Goal: Book appointment/travel/reservation

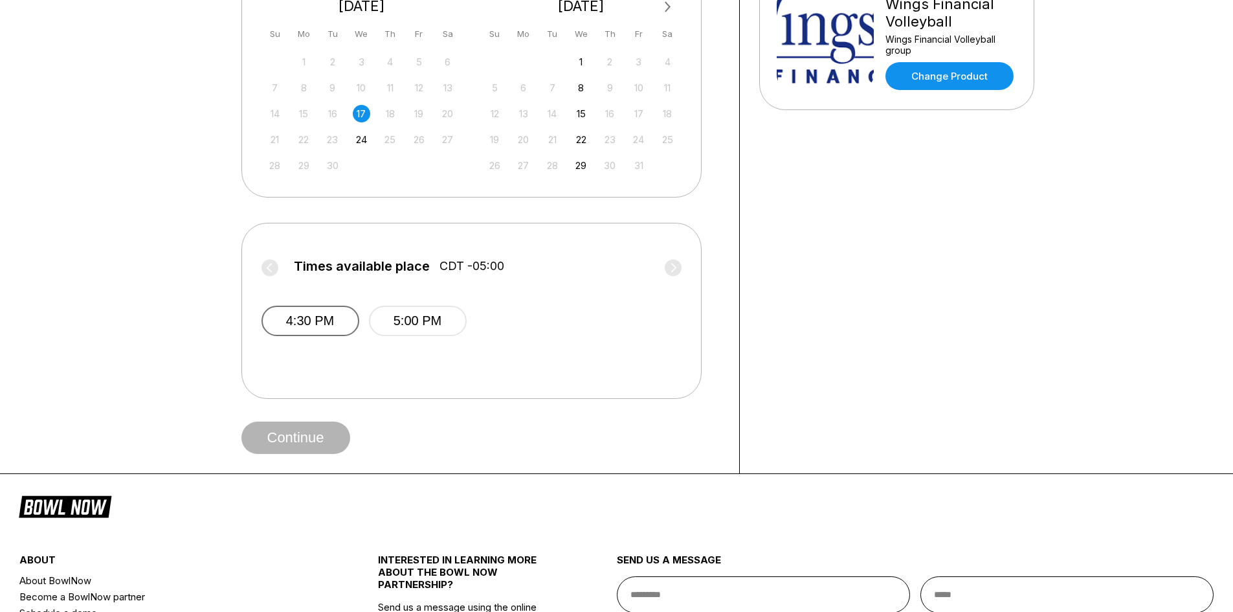
scroll to position [259, 0]
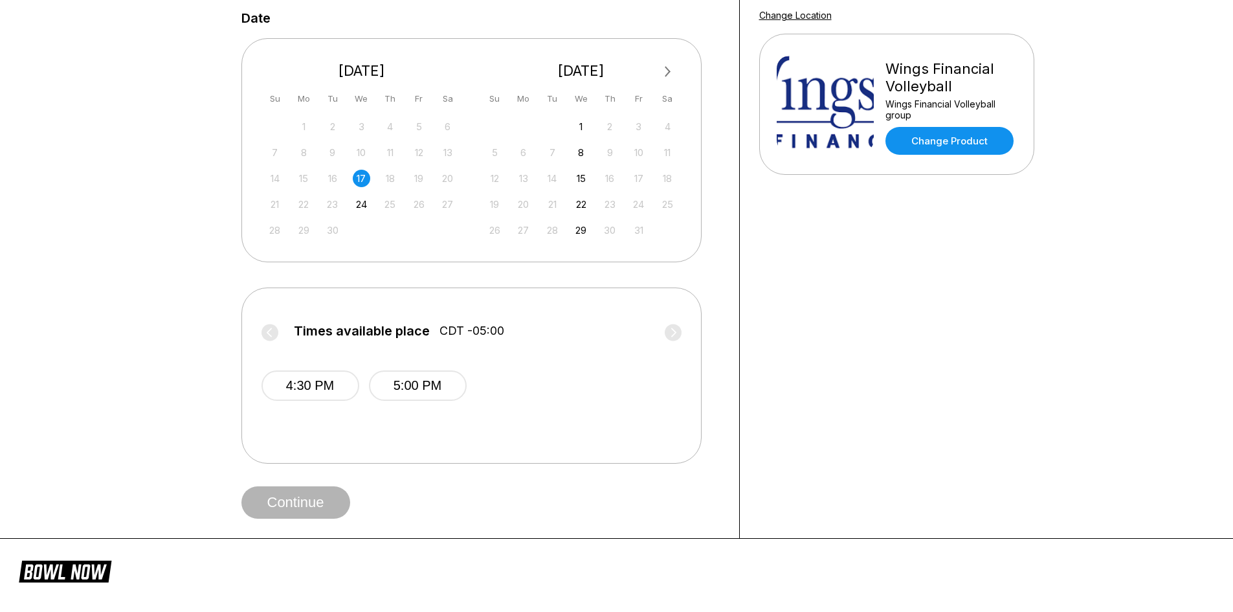
click at [362, 178] on div "17" at bounding box center [361, 178] width 17 height 17
click at [325, 386] on button "4:30 PM" at bounding box center [310, 385] width 98 height 30
click at [308, 502] on button "Continue" at bounding box center [295, 502] width 109 height 32
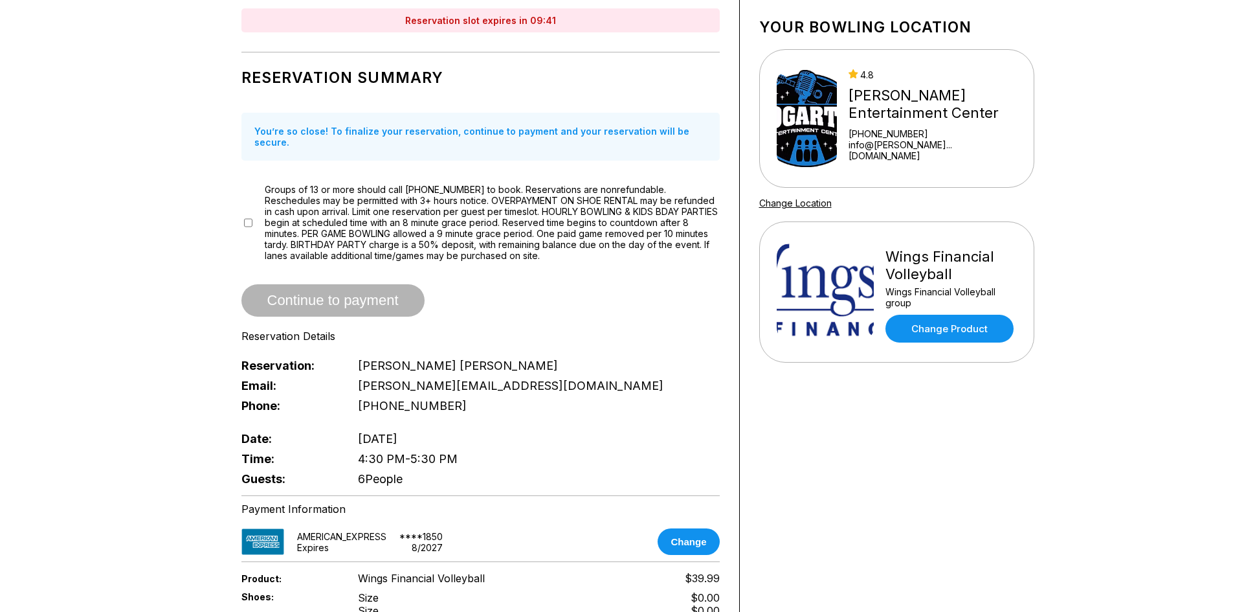
scroll to position [65, 0]
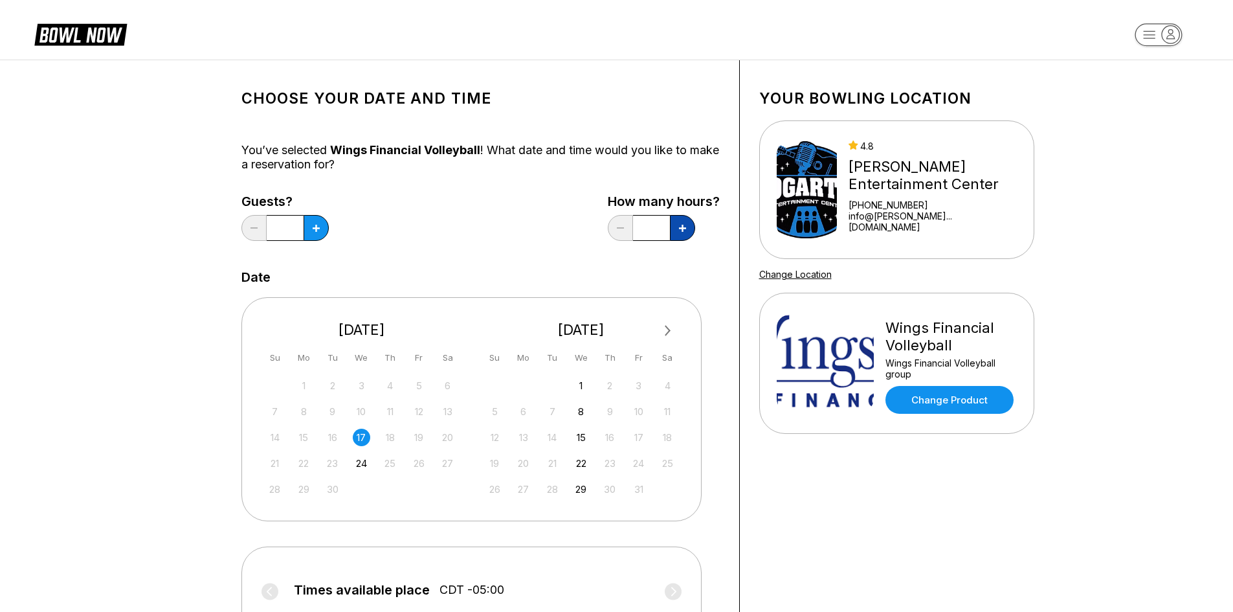
drag, startPoint x: 681, startPoint y: 234, endPoint x: 691, endPoint y: 241, distance: 12.0
click at [681, 234] on button at bounding box center [682, 228] width 25 height 26
type input "***"
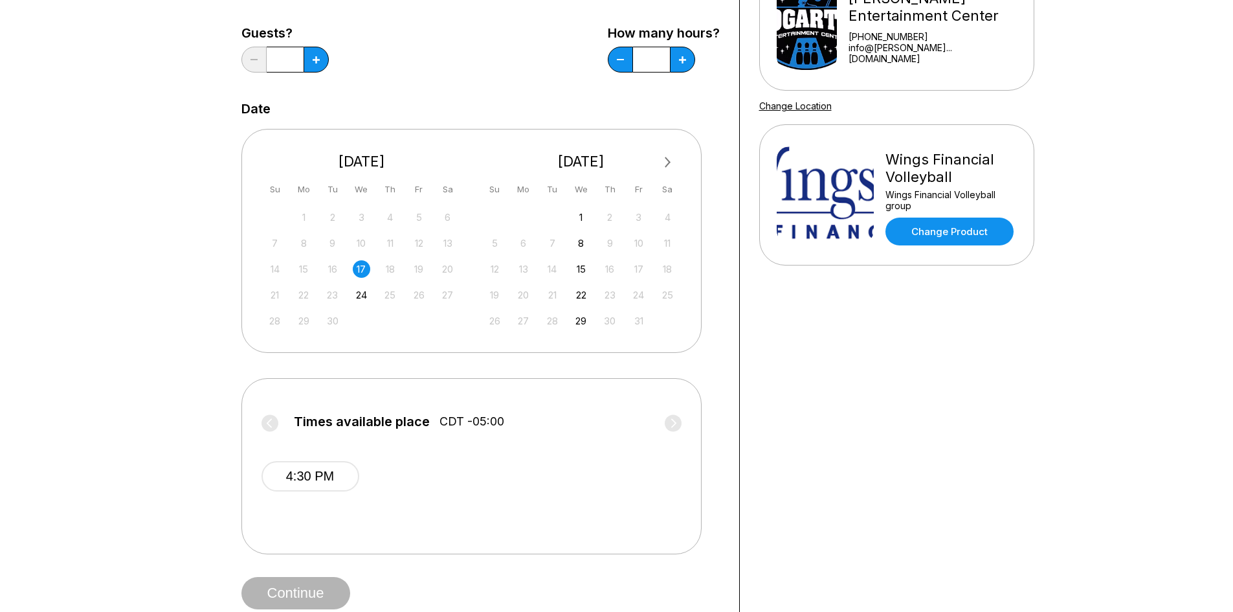
scroll to position [259, 0]
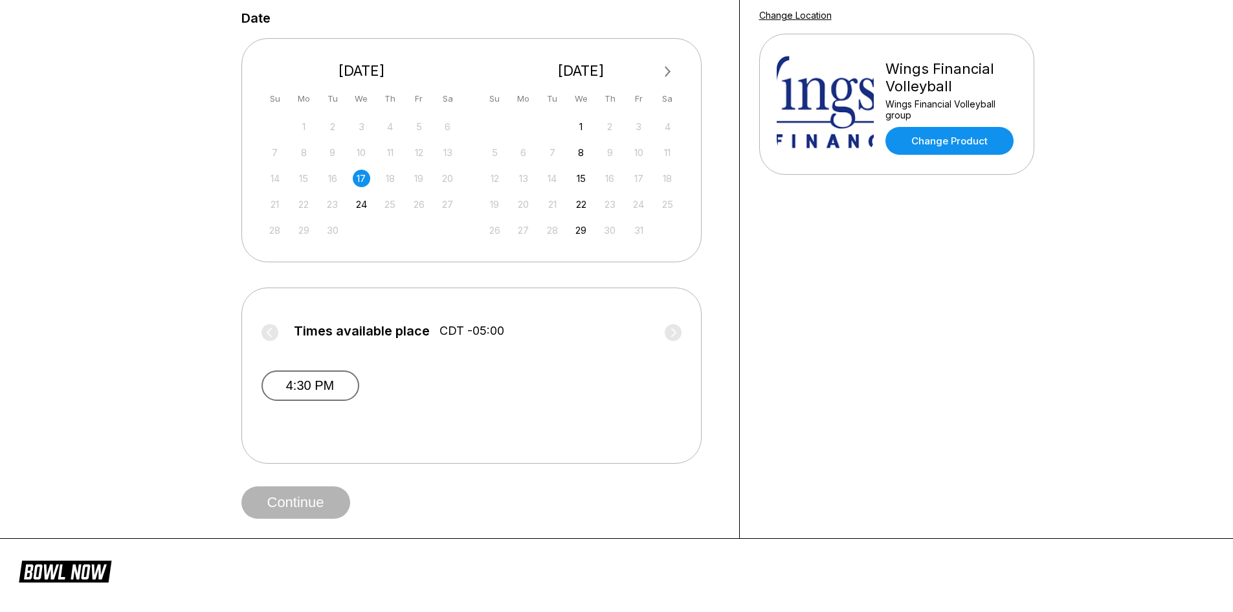
click at [311, 382] on button "4:30 PM" at bounding box center [310, 385] width 98 height 30
click at [285, 501] on button "Continue" at bounding box center [295, 502] width 109 height 32
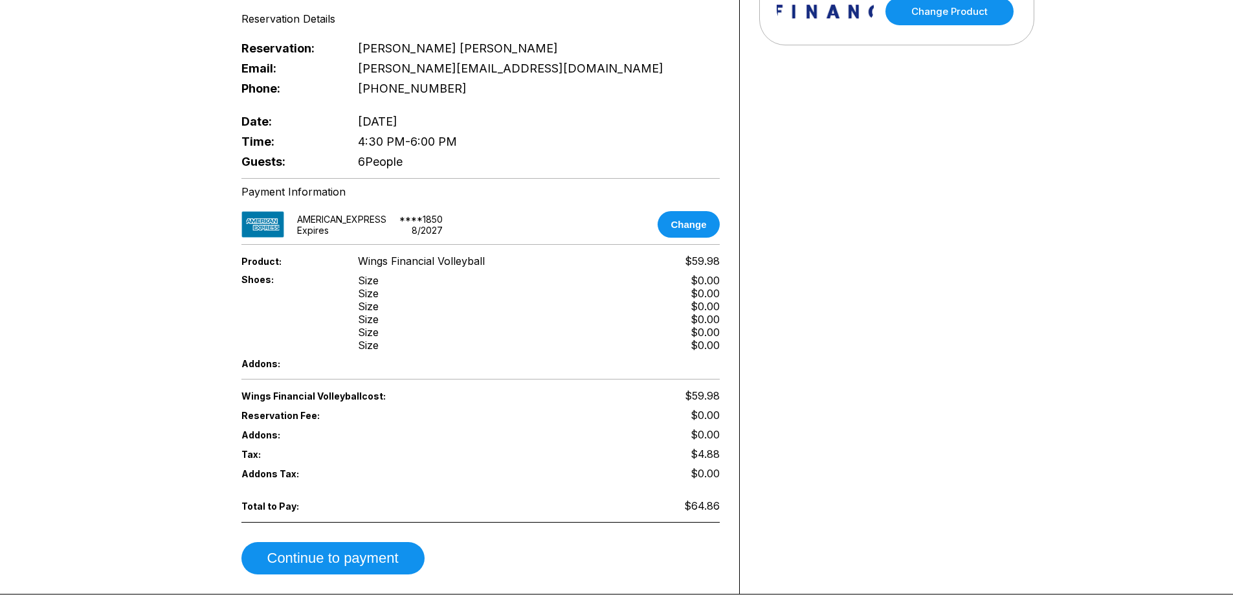
scroll to position [582, 0]
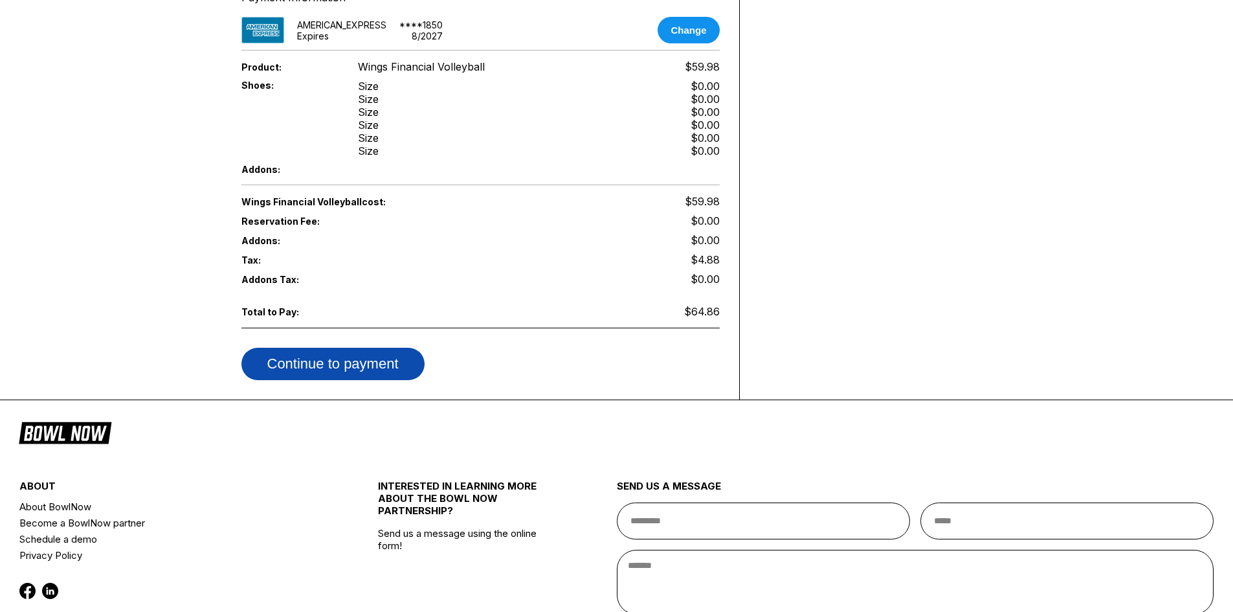
click at [364, 353] on button "Continue to payment" at bounding box center [332, 364] width 183 height 32
